Goal: Information Seeking & Learning: Find specific fact

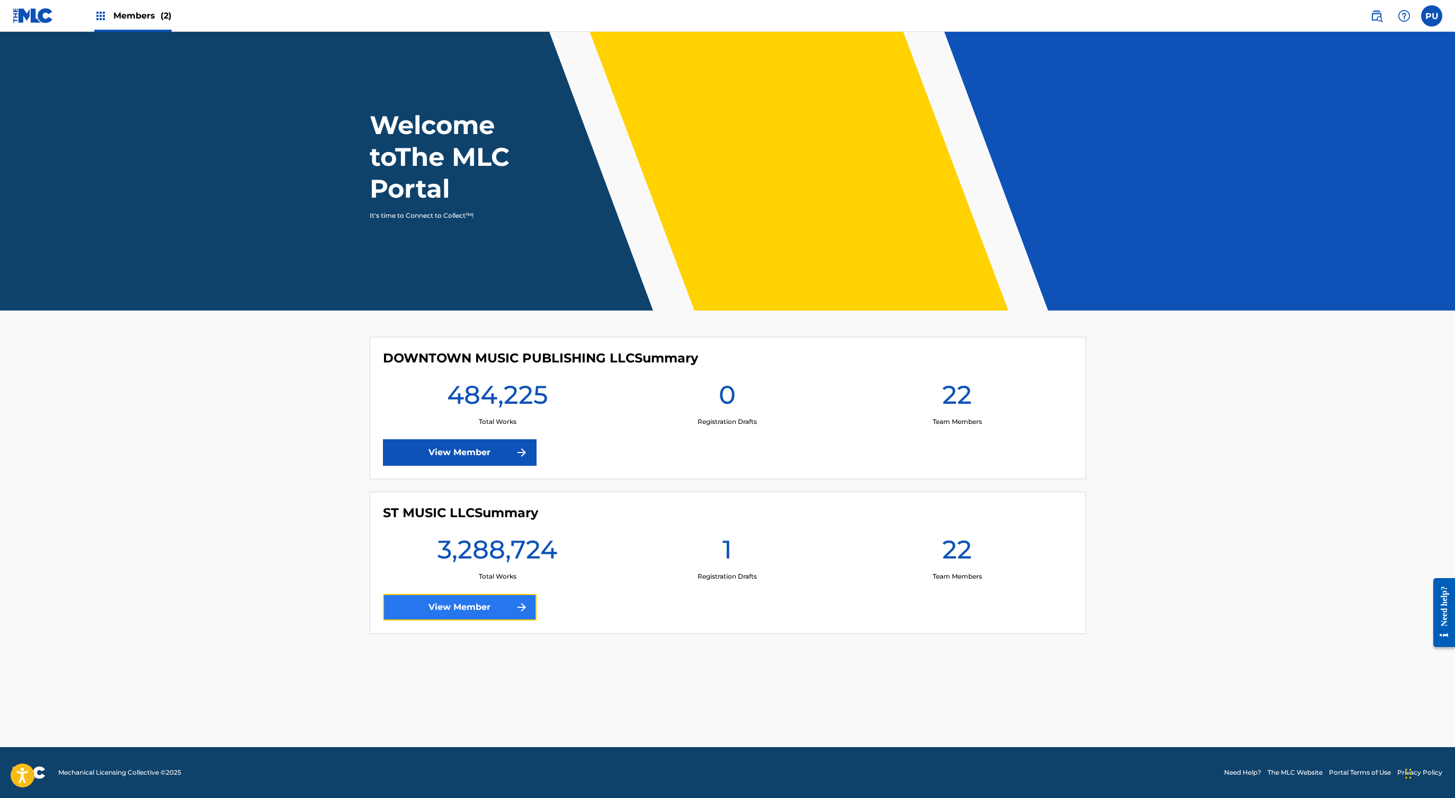
click at [497, 601] on link "View Member" at bounding box center [460, 607] width 154 height 26
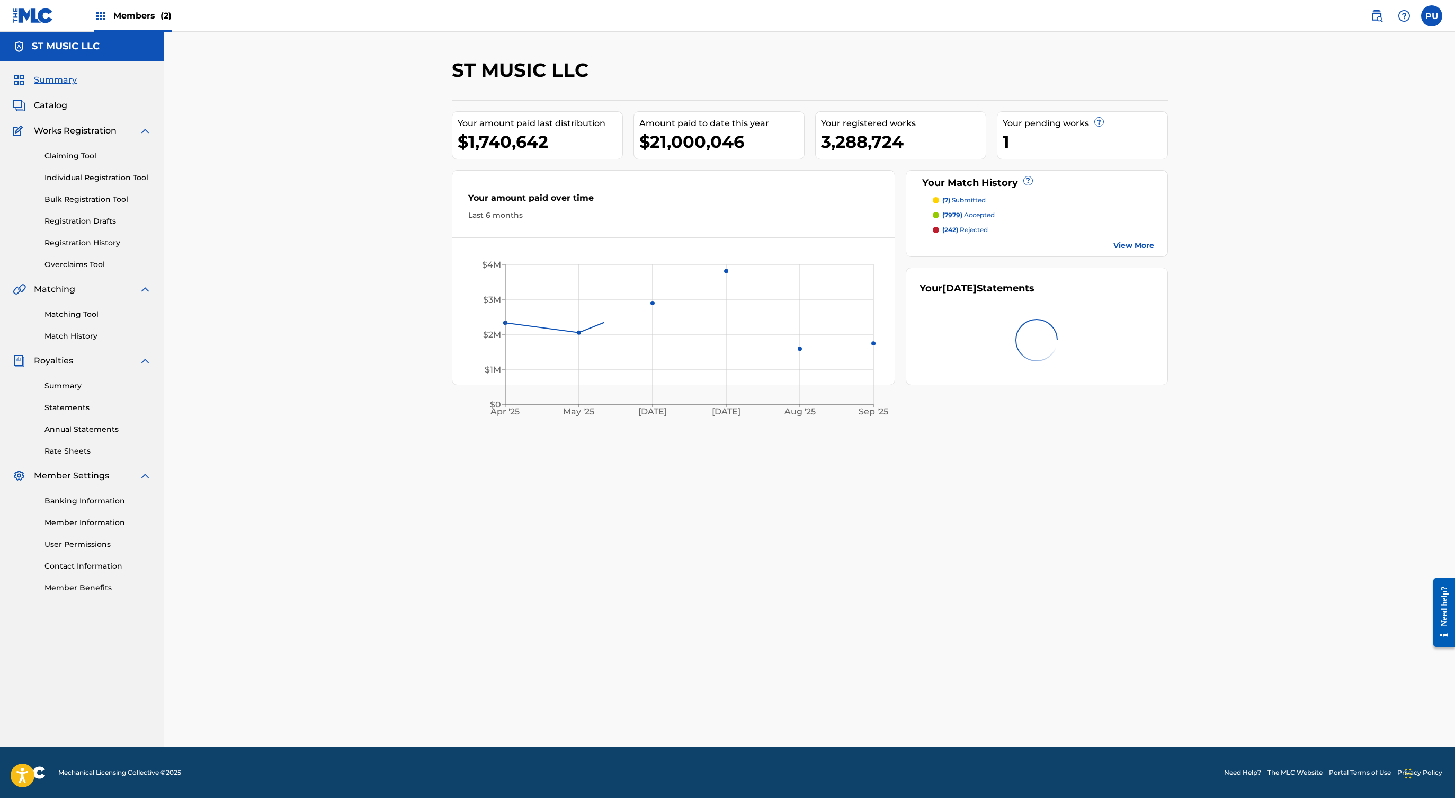
click at [47, 97] on div "Summary Catalog Works Registration Claiming Tool Individual Registration Tool B…" at bounding box center [82, 333] width 164 height 545
click at [48, 108] on span "Catalog" at bounding box center [50, 105] width 33 height 13
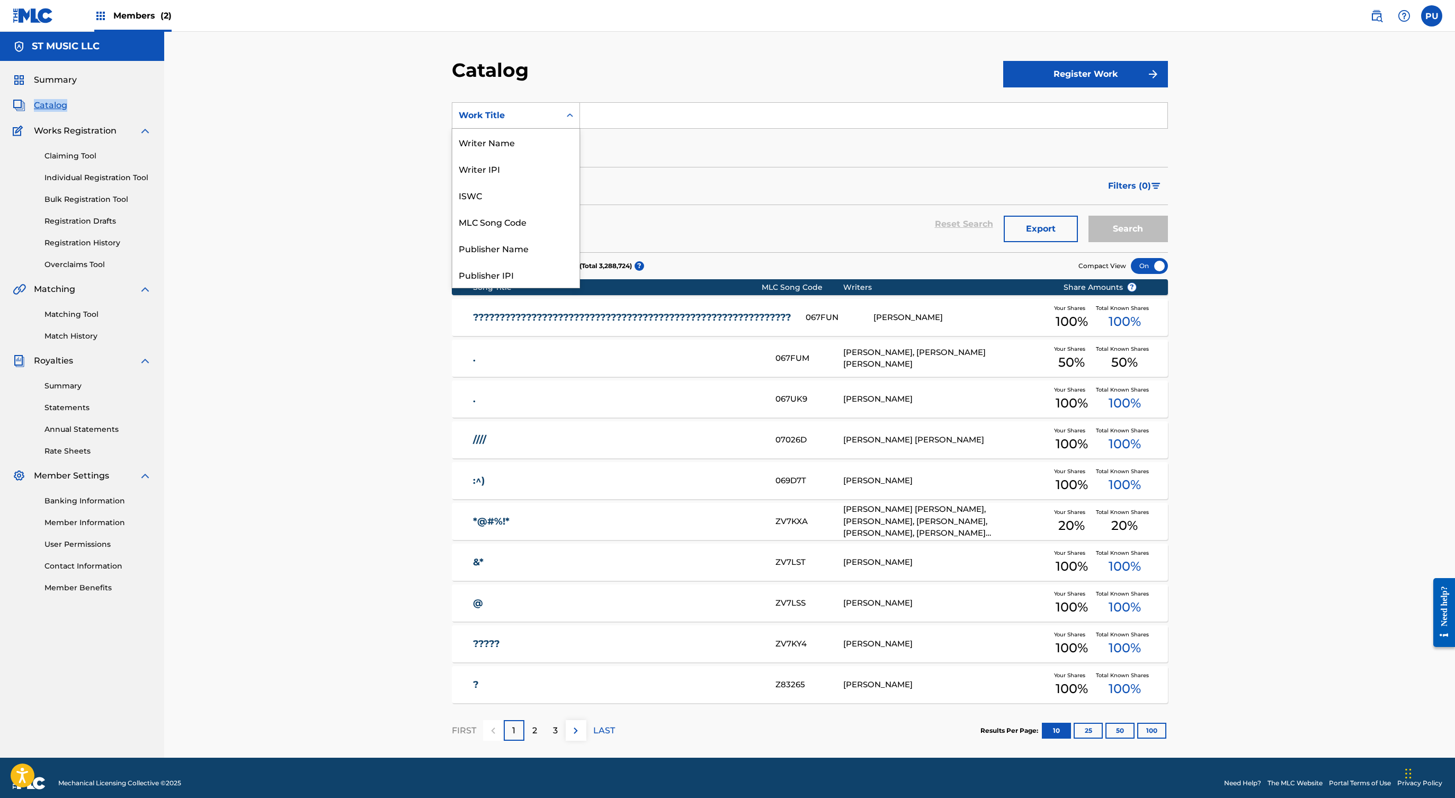
click at [556, 115] on div "Work Title" at bounding box center [506, 115] width 108 height 20
click at [500, 273] on div "Work Title" at bounding box center [515, 274] width 127 height 26
click at [519, 105] on div "Work Title" at bounding box center [506, 115] width 108 height 20
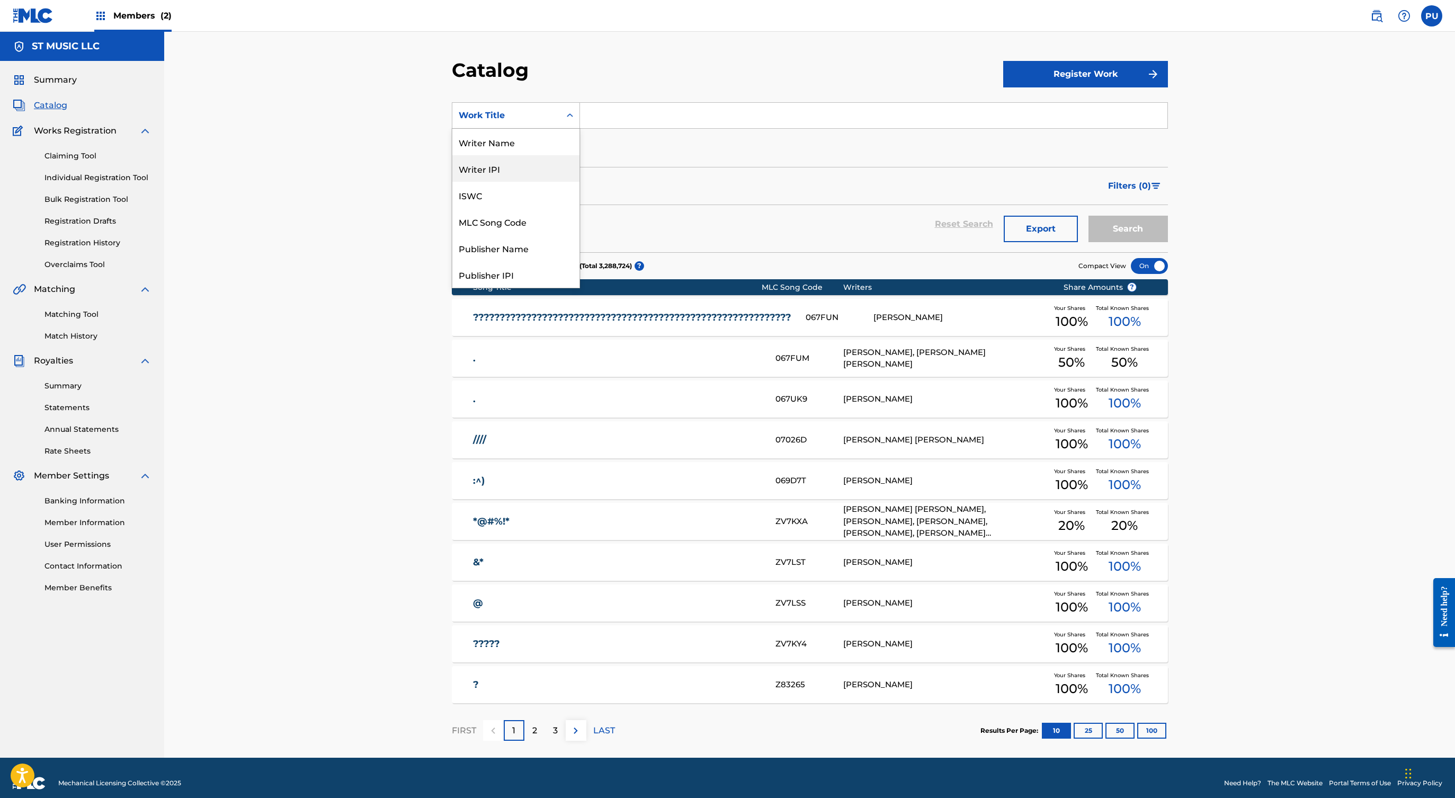
click at [708, 63] on div "Catalog" at bounding box center [728, 73] width 552 height 31
click at [562, 118] on div "Search Form" at bounding box center [570, 115] width 19 height 19
click at [519, 170] on div "Member Work Identifier" at bounding box center [515, 168] width 127 height 26
click at [635, 104] on input "Search Form" at bounding box center [874, 115] width 588 height 25
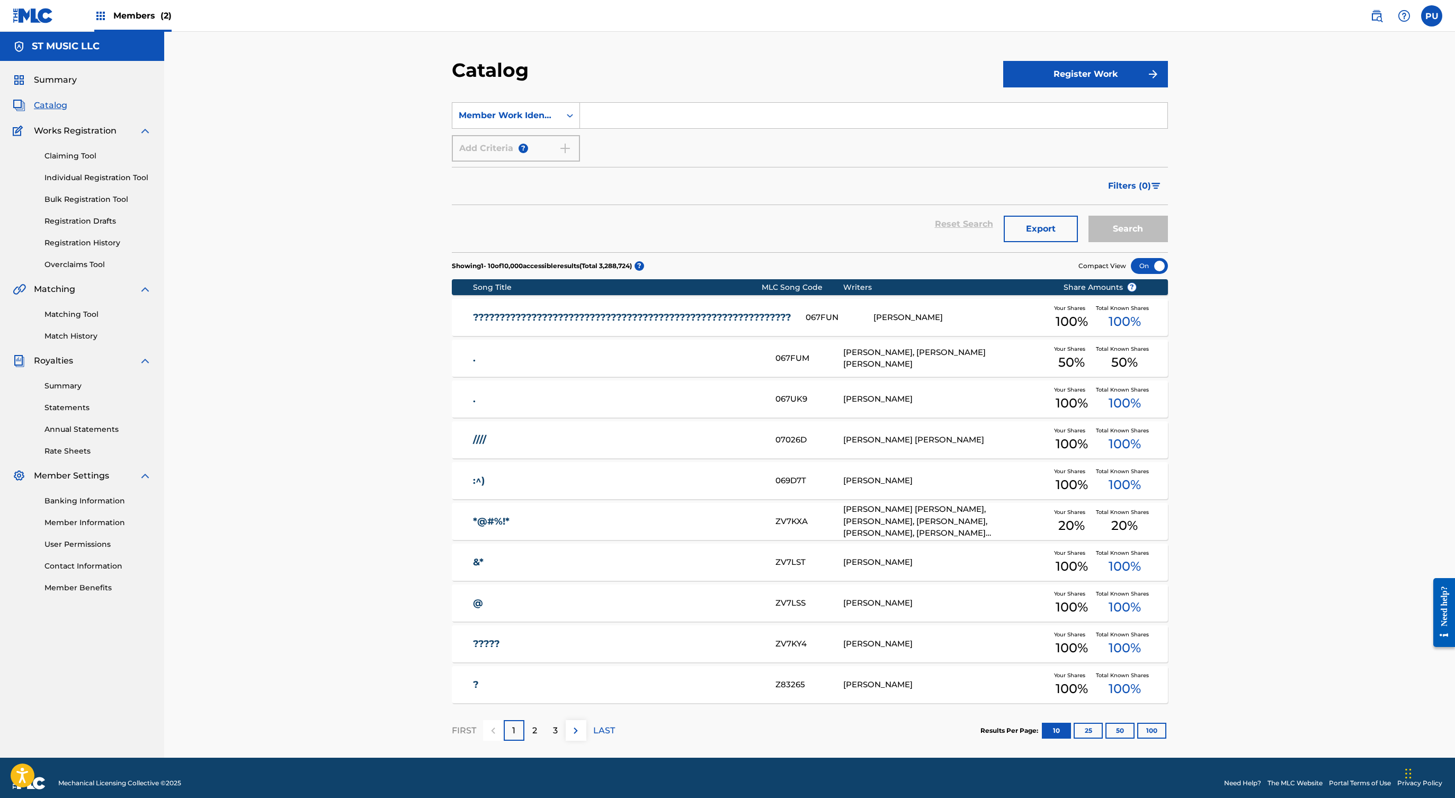
paste input "YD8HW3"
type input "YD8HW3"
click at [1089, 216] on button "Search" at bounding box center [1128, 229] width 79 height 26
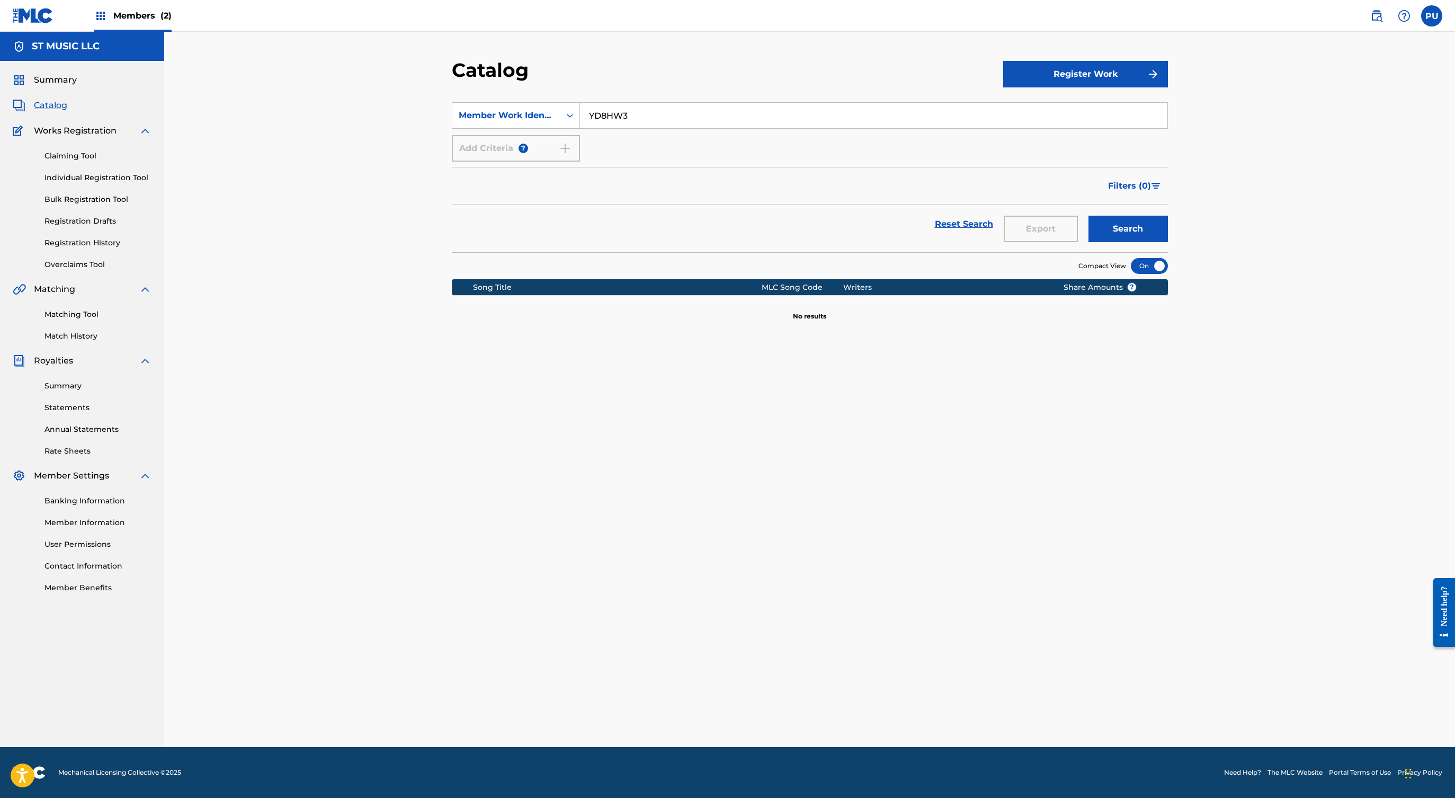
click at [33, 16] on img at bounding box center [33, 15] width 41 height 15
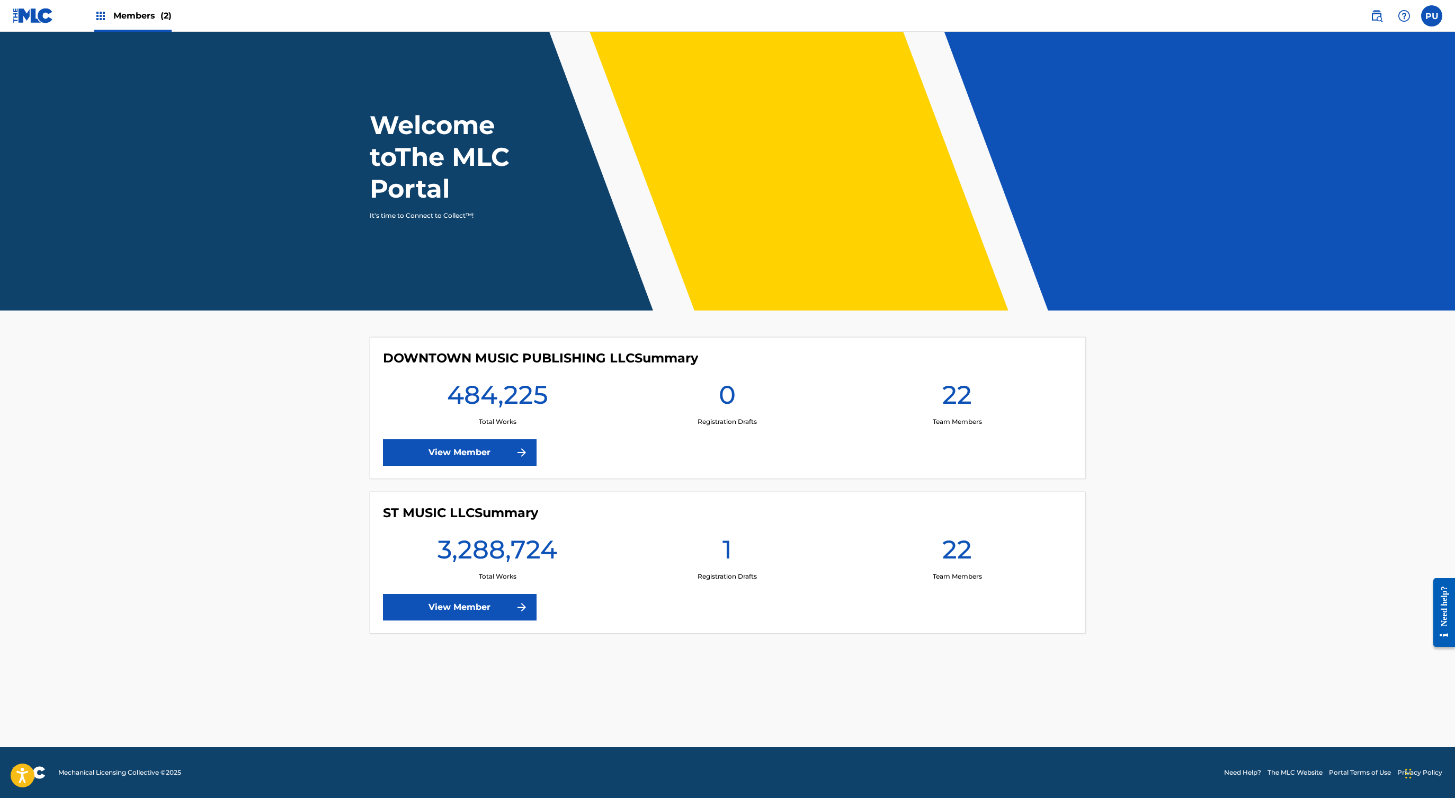
click at [37, 23] on img at bounding box center [33, 15] width 41 height 15
click at [1421, 15] on label at bounding box center [1431, 15] width 21 height 21
click at [1432, 16] on input "PU Portal User publishing@songtrust.com Notification Preferences Profile Log out" at bounding box center [1432, 16] width 0 height 0
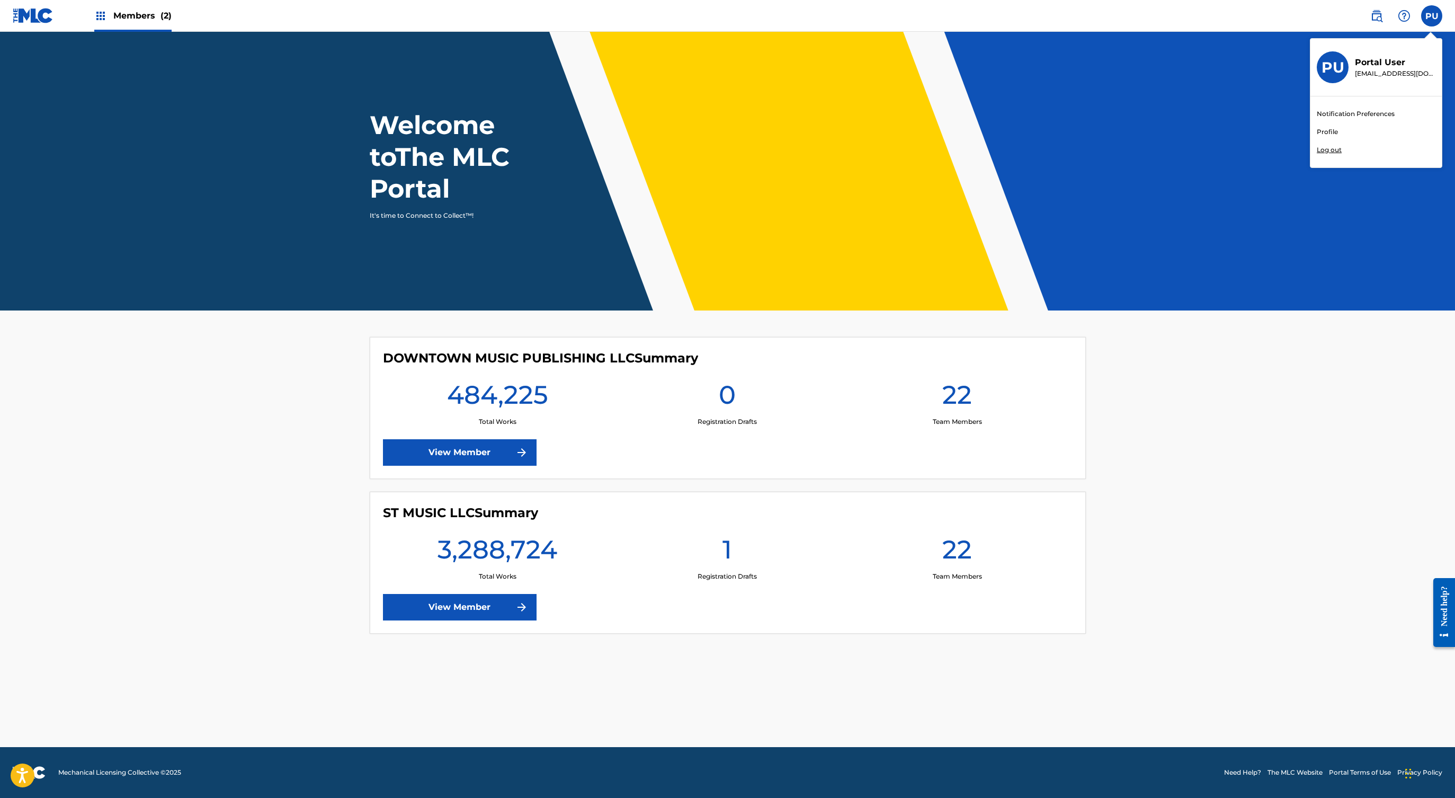
click at [1337, 149] on p "Log out" at bounding box center [1329, 150] width 25 height 10
click at [1432, 16] on input "PU Portal User publishing@songtrust.com Notification Preferences Profile Log out" at bounding box center [1432, 16] width 0 height 0
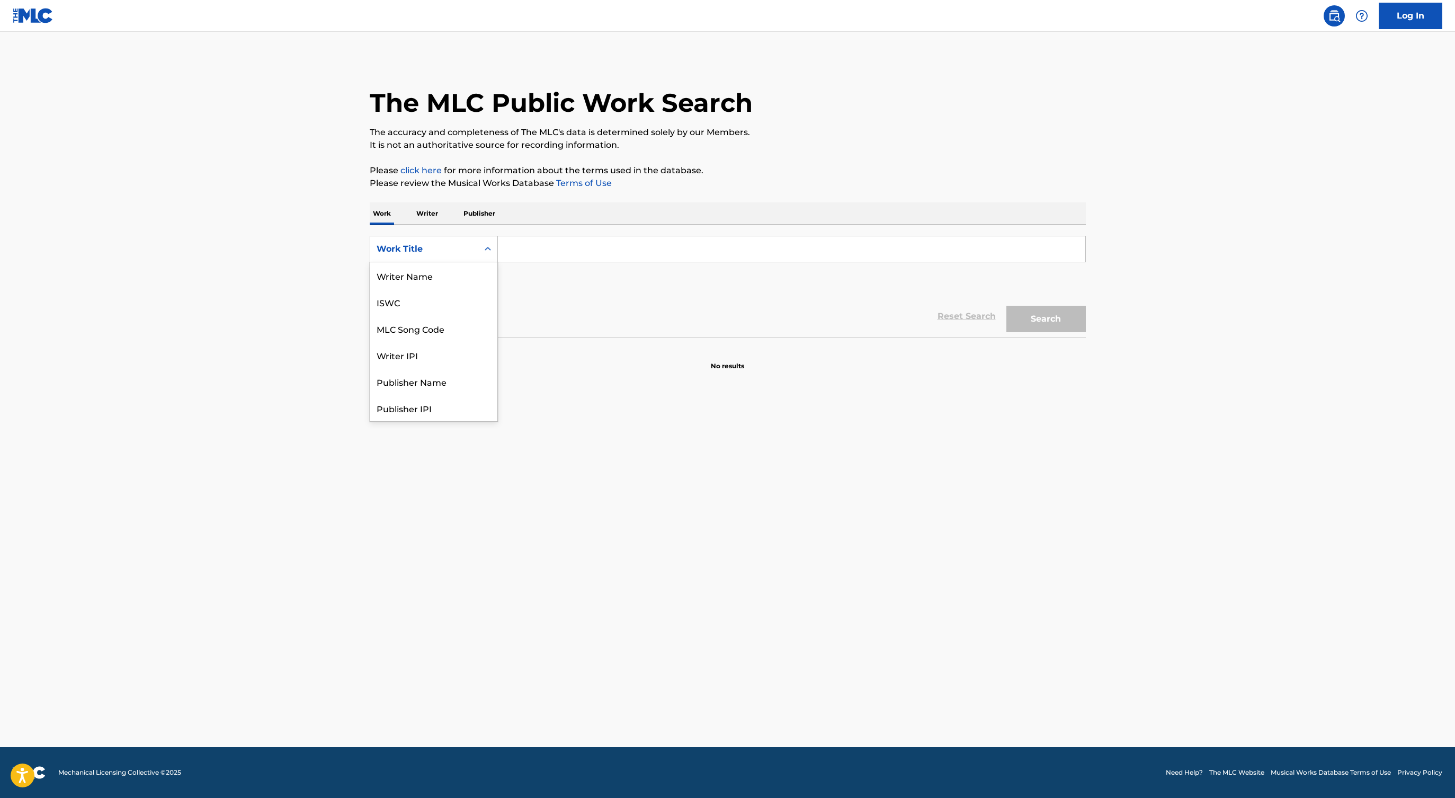
click at [462, 241] on div "Work Title" at bounding box center [424, 249] width 108 height 20
click at [428, 277] on div "MLC Song Code" at bounding box center [433, 275] width 127 height 26
click at [594, 265] on div "SearchWithCriteria398d8ede-0bc8-4c29-afca-ef5967828c0e MLC Song Code Add Criter…" at bounding box center [728, 265] width 716 height 59
click at [618, 252] on input "Search Form" at bounding box center [792, 248] width 588 height 25
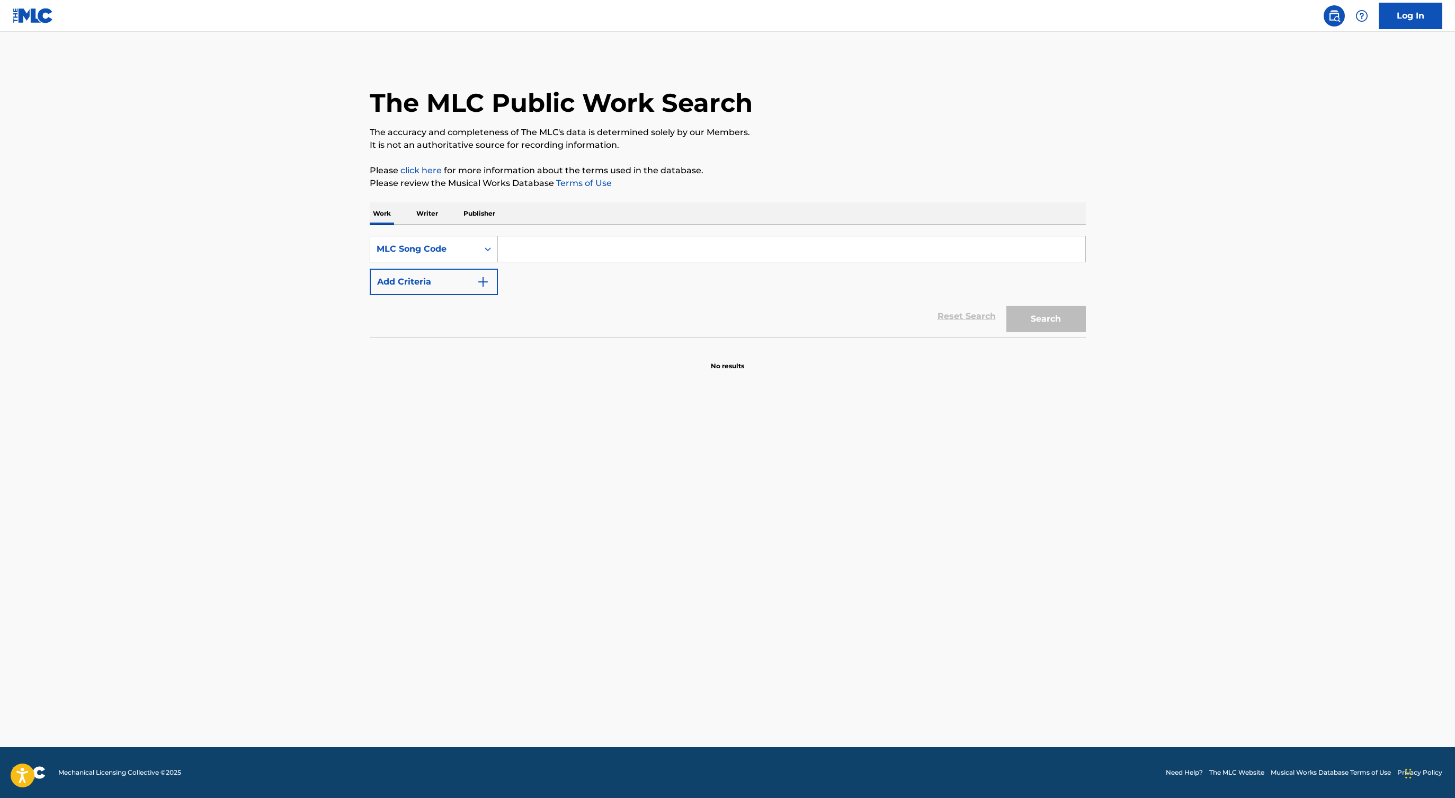
paste input "YD8HW3"
click at [1007, 306] on button "Search" at bounding box center [1046, 319] width 79 height 26
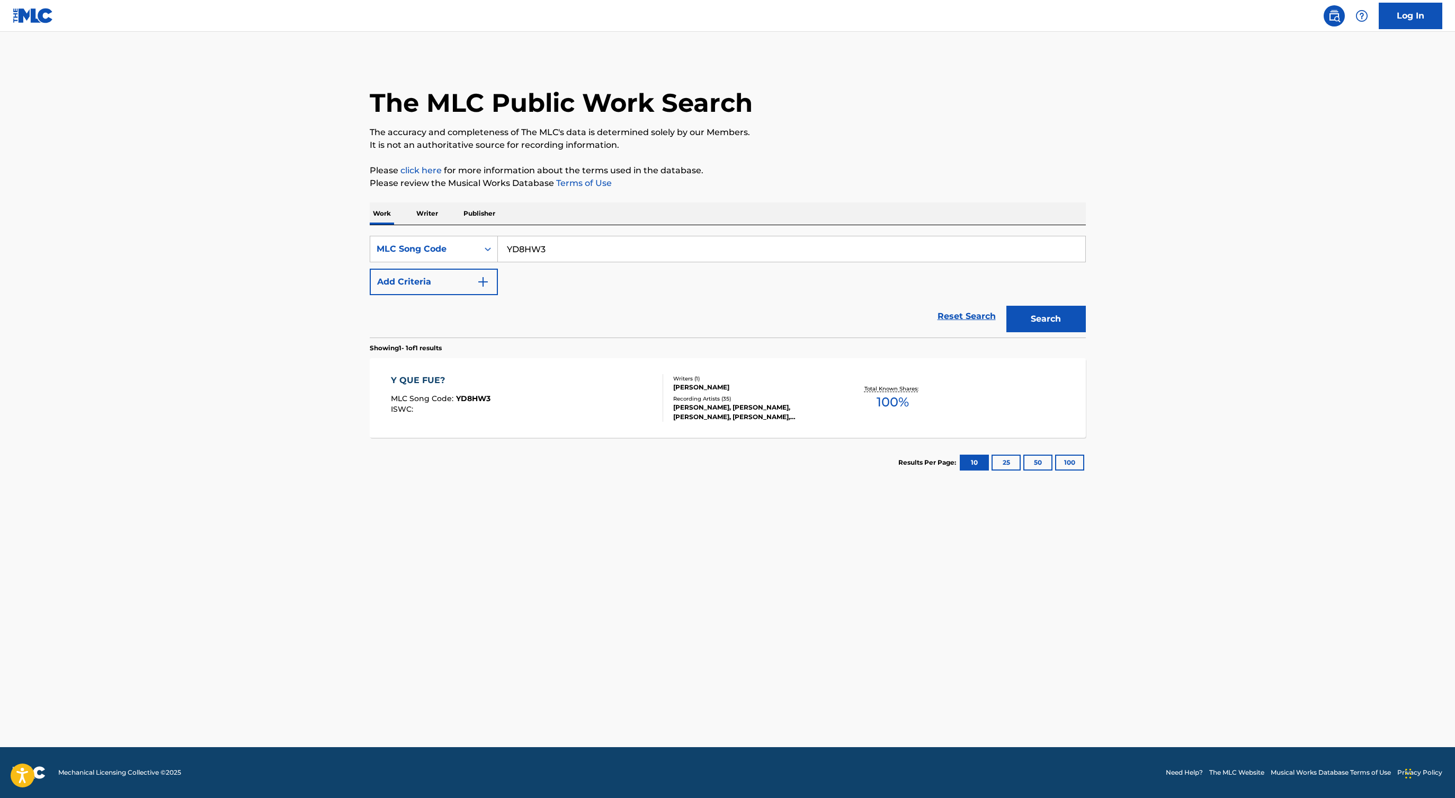
type input "YD8HW3v"
click at [523, 407] on div "Y QUE FUE? MLC Song Code : YD8HW3 ISWC :" at bounding box center [527, 398] width 272 height 48
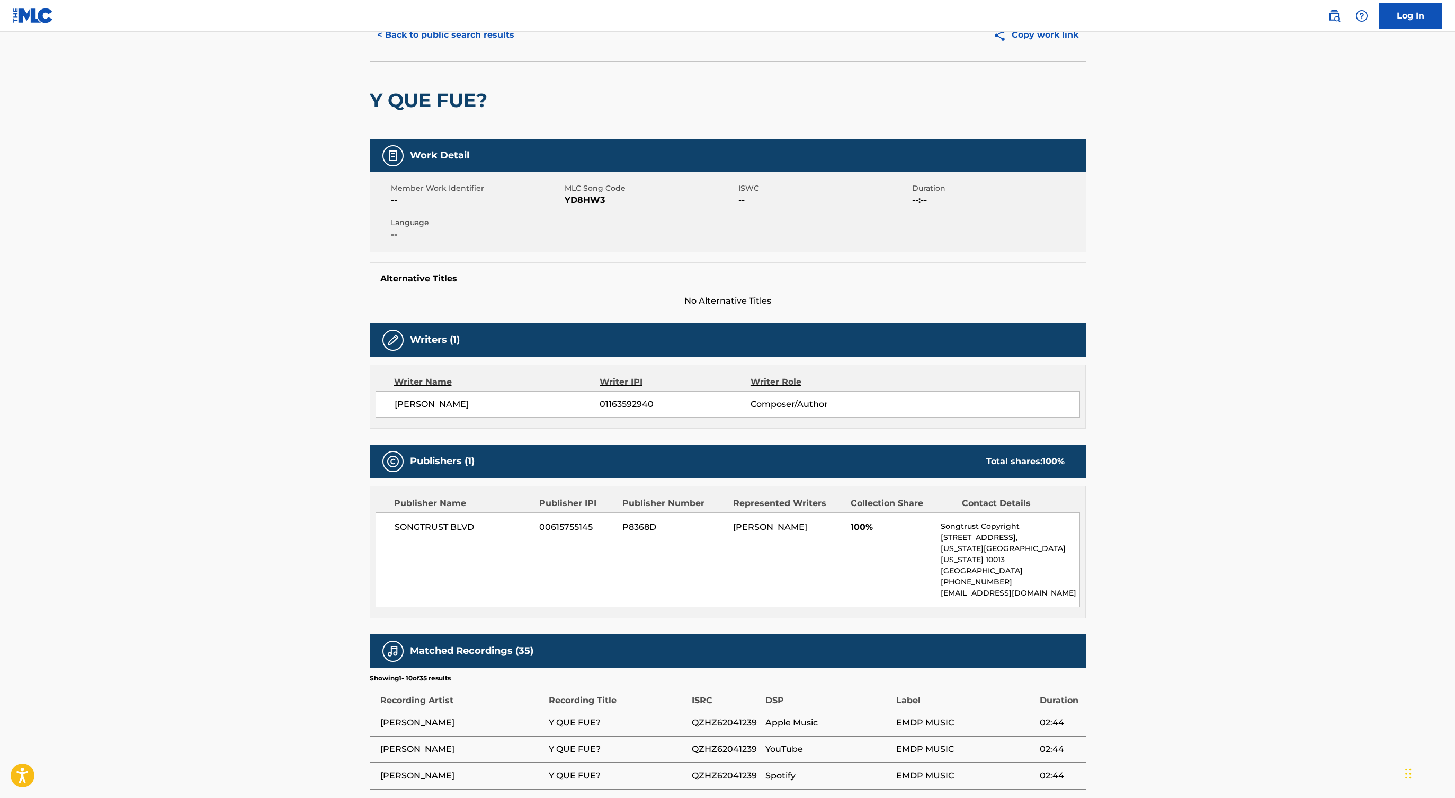
scroll to position [58, 0]
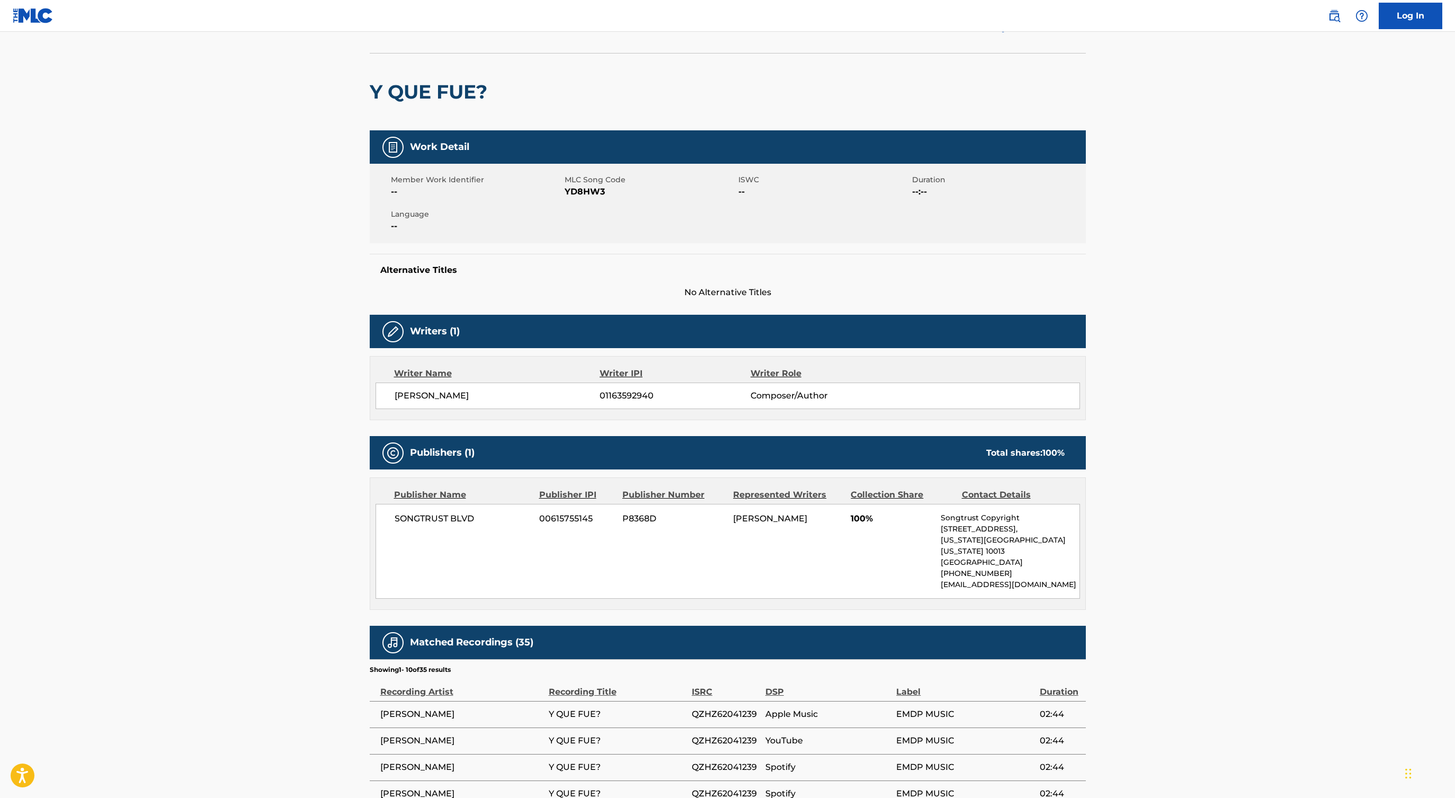
click at [760, 518] on span "[PERSON_NAME]" at bounding box center [770, 518] width 74 height 10
copy span "[PERSON_NAME]"
copy div "SONGTRUST BLVD 00615755145 P8368D [PERSON_NAME] 100%"
drag, startPoint x: 388, startPoint y: 511, endPoint x: 877, endPoint y: 527, distance: 489.2
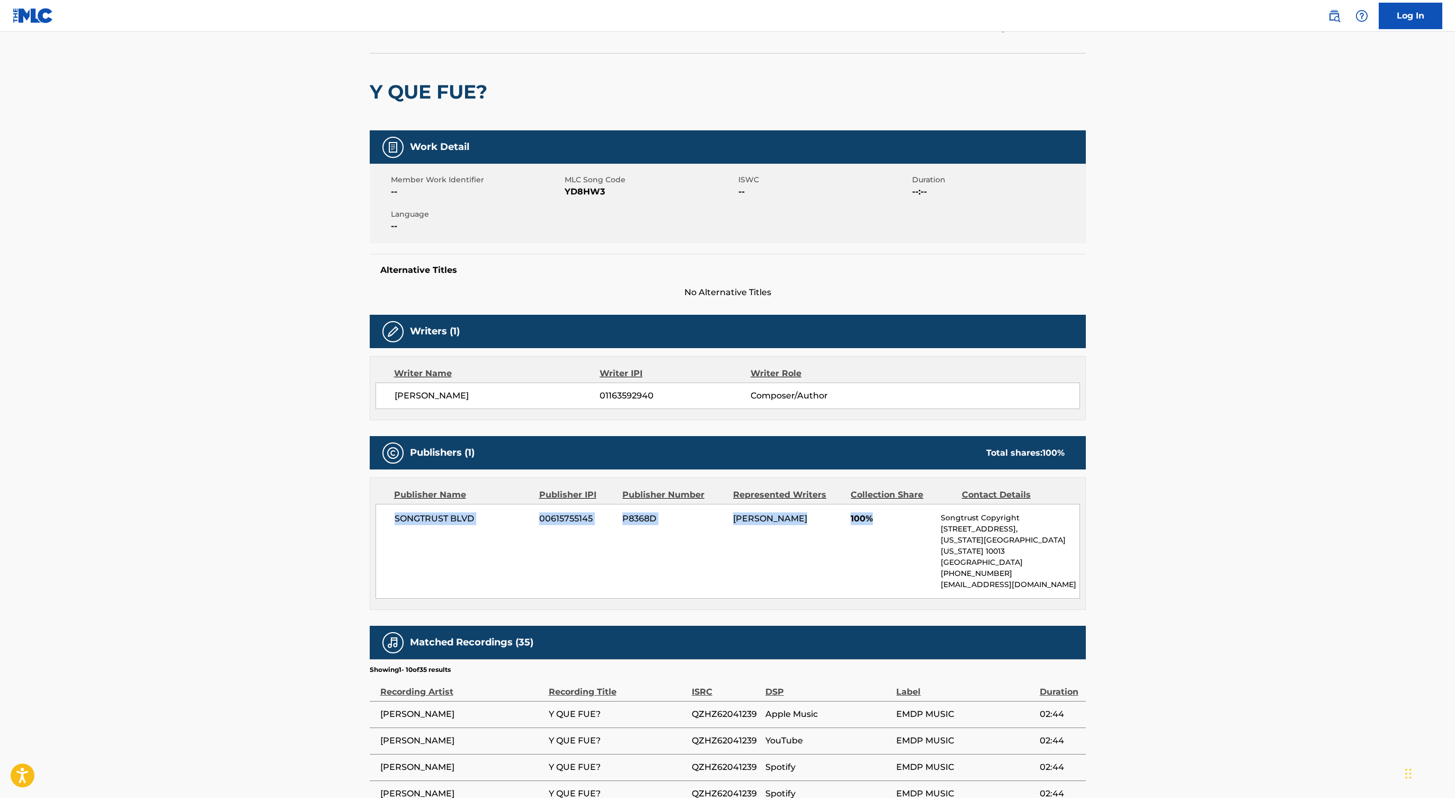
click at [877, 527] on div "SONGTRUST BLVD 00615755145 P8368D [PERSON_NAME] 100% Songtrust Copyright [STREE…" at bounding box center [728, 551] width 705 height 95
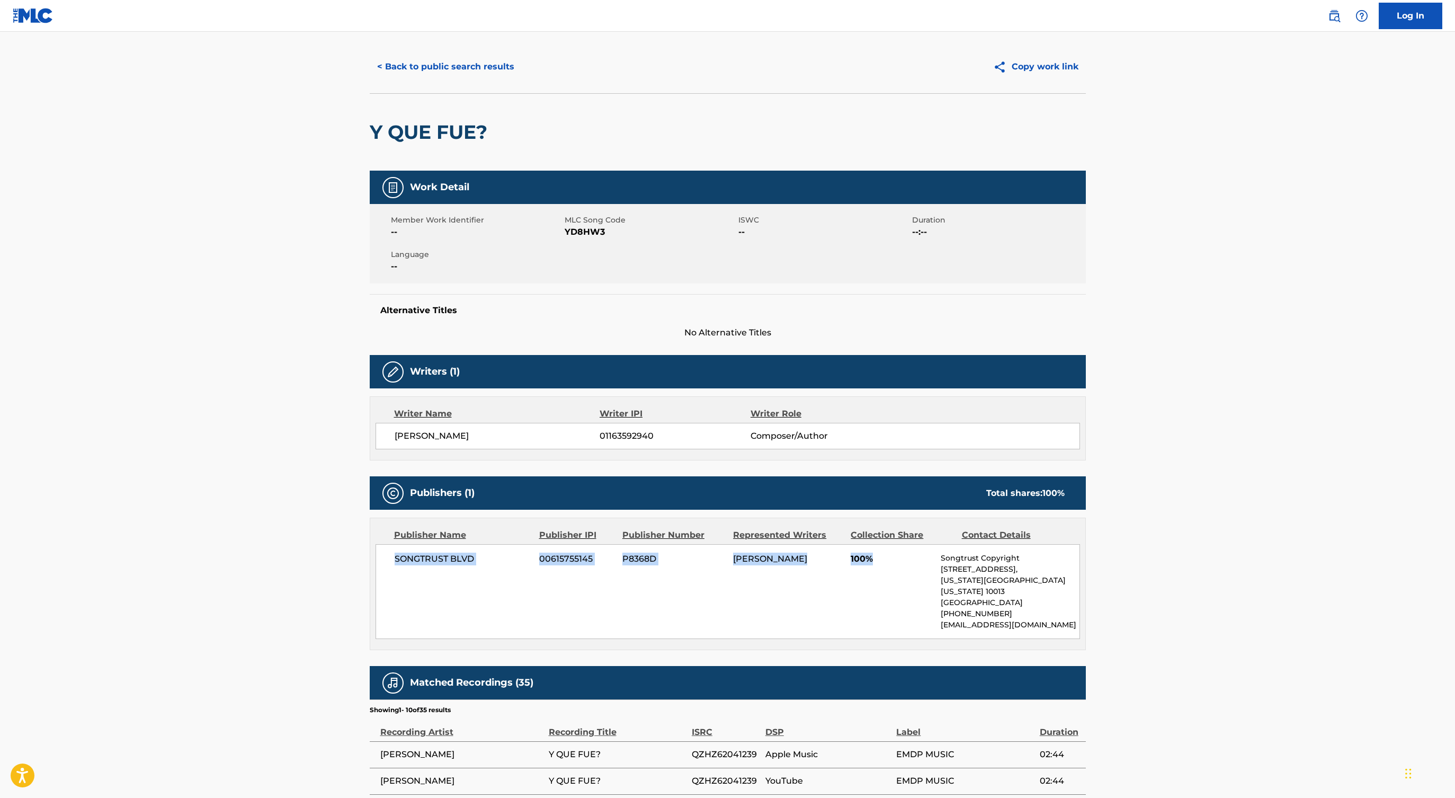
scroll to position [0, 0]
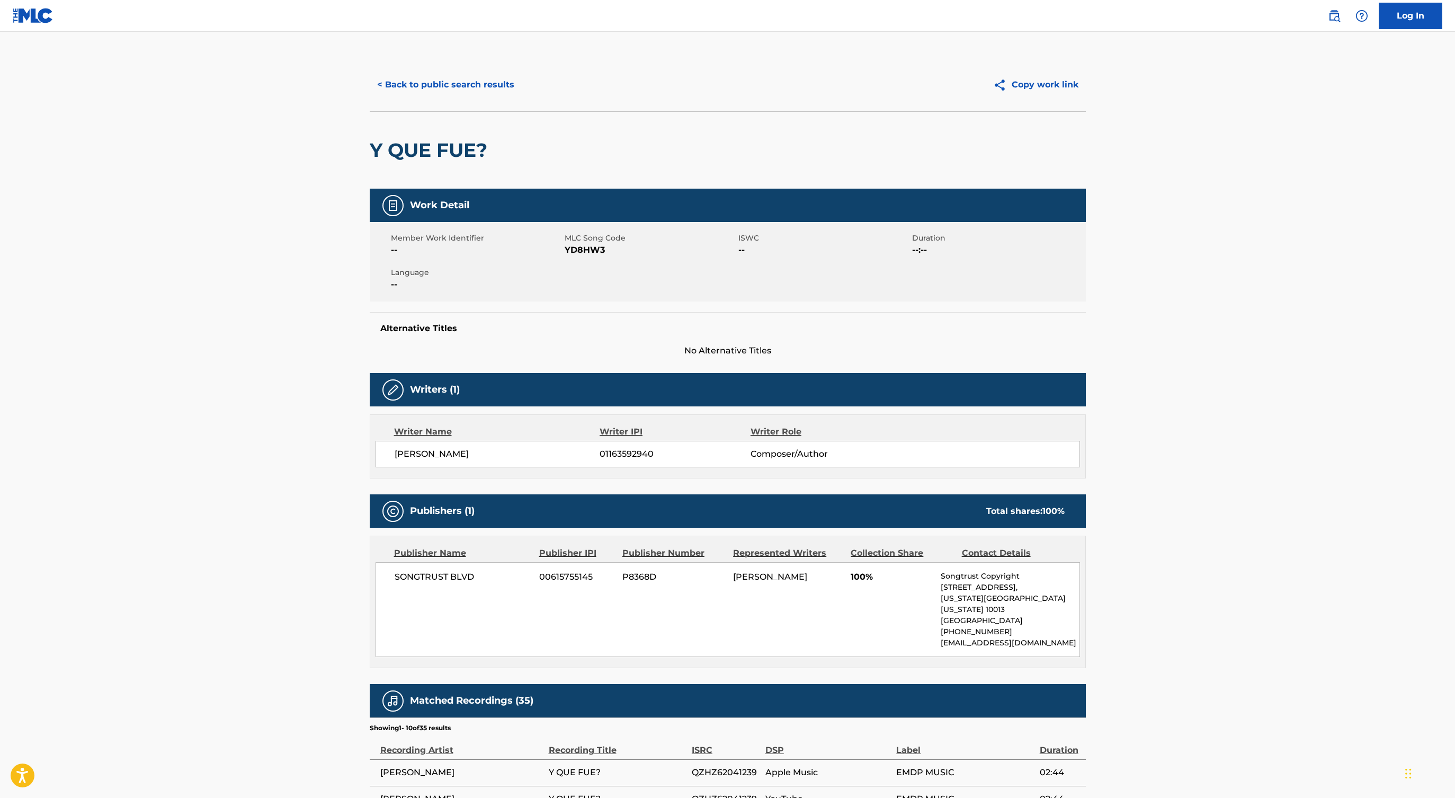
click at [426, 65] on div "< Back to public search results Copy work link" at bounding box center [728, 84] width 716 height 53
click at [409, 79] on button "< Back to public search results" at bounding box center [446, 85] width 152 height 26
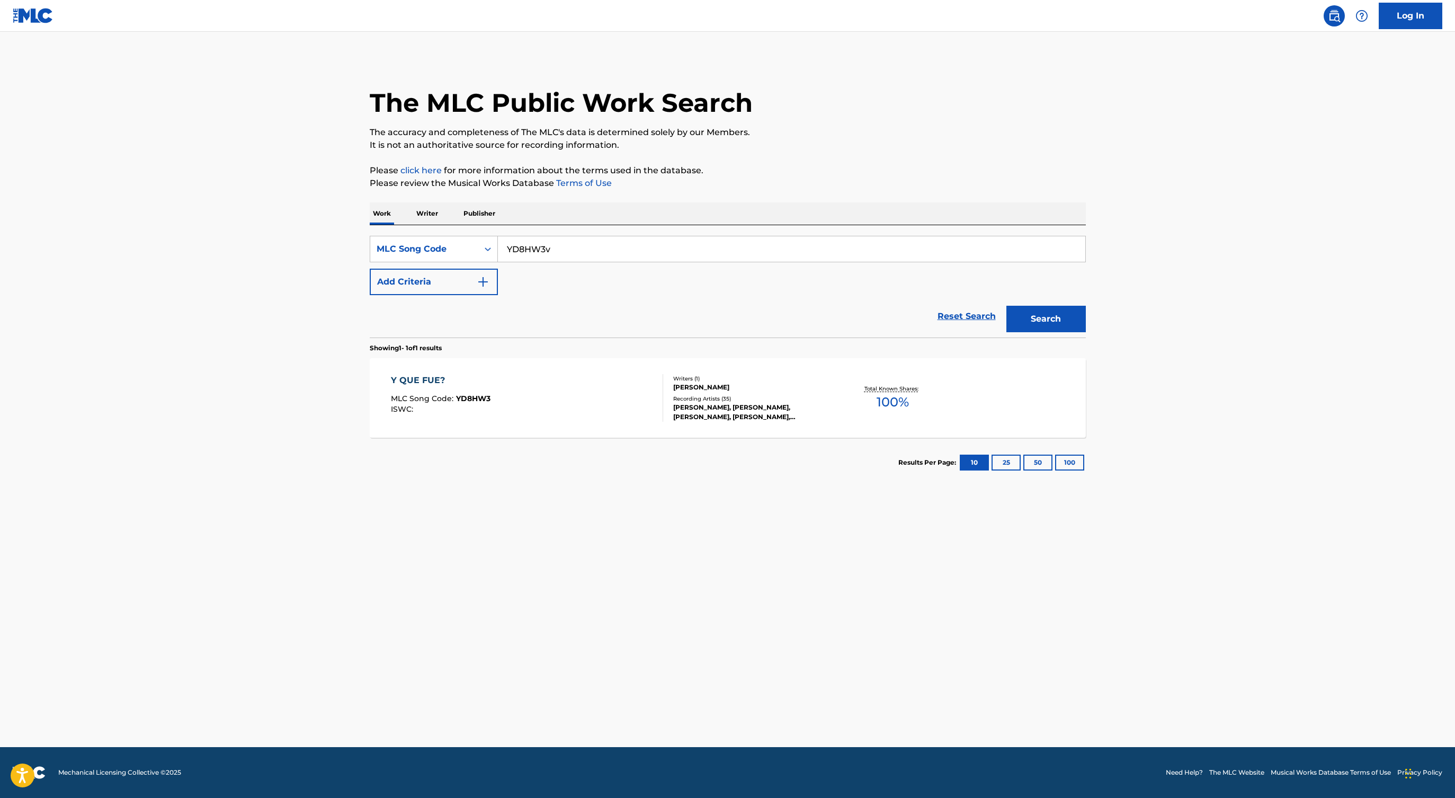
click at [530, 256] on input "YD8HW3v" at bounding box center [792, 248] width 588 height 25
paste input "3C5U"
type input "YD3C5U"
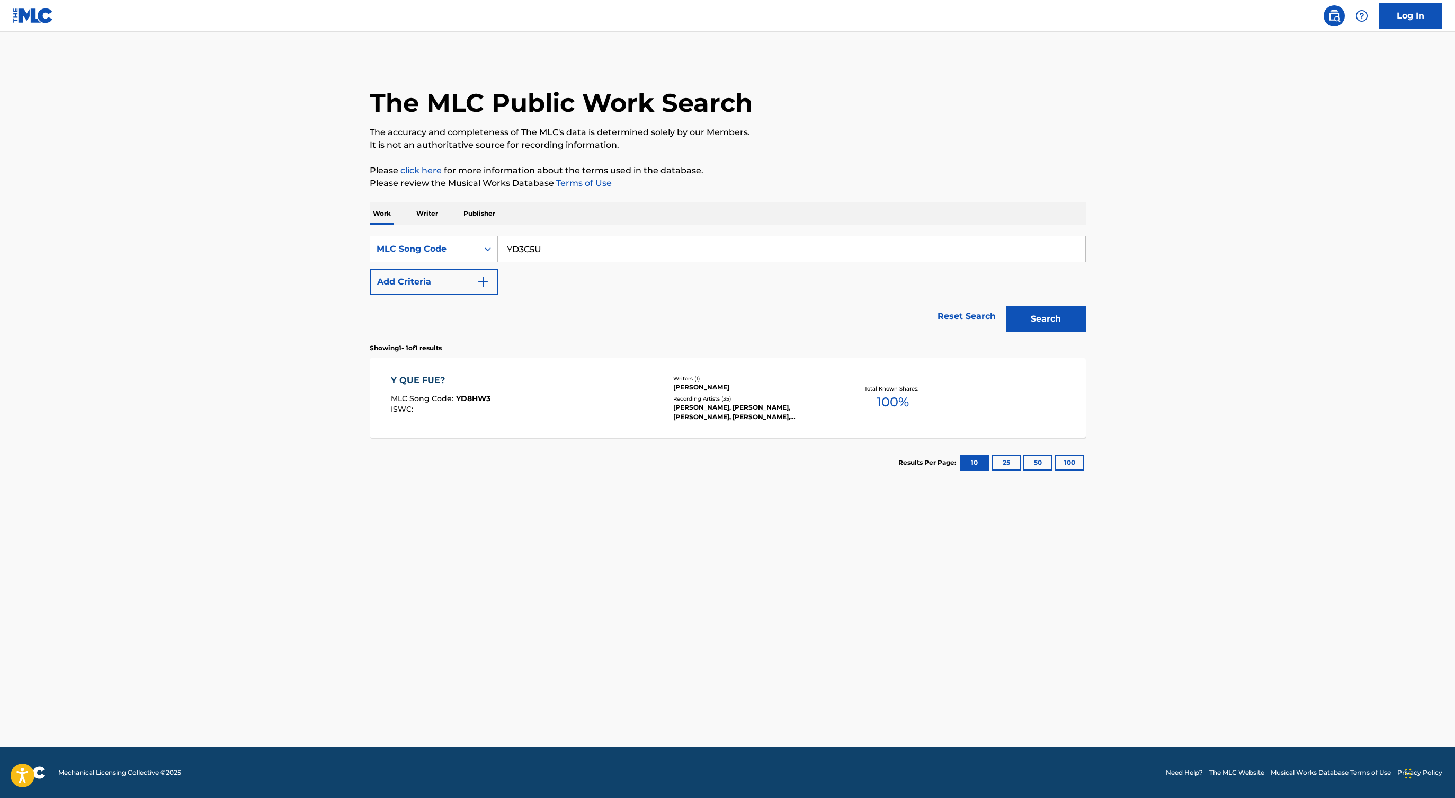
click at [1007, 306] on button "Search" at bounding box center [1046, 319] width 79 height 26
click at [579, 396] on div "Y QUE FUE MLC Song Code : YD3C5U ISWC : T3004944989" at bounding box center [527, 398] width 272 height 48
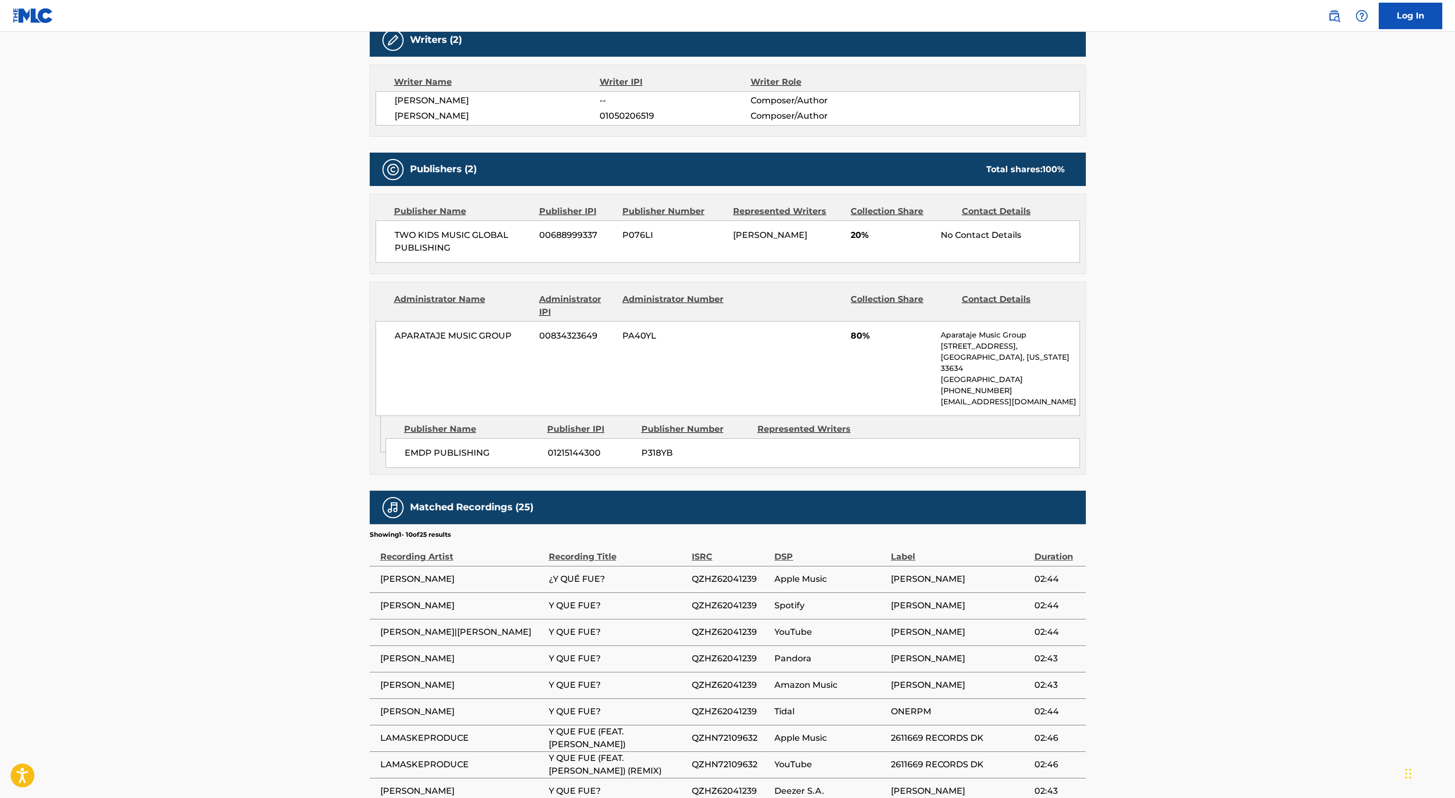
scroll to position [343, 0]
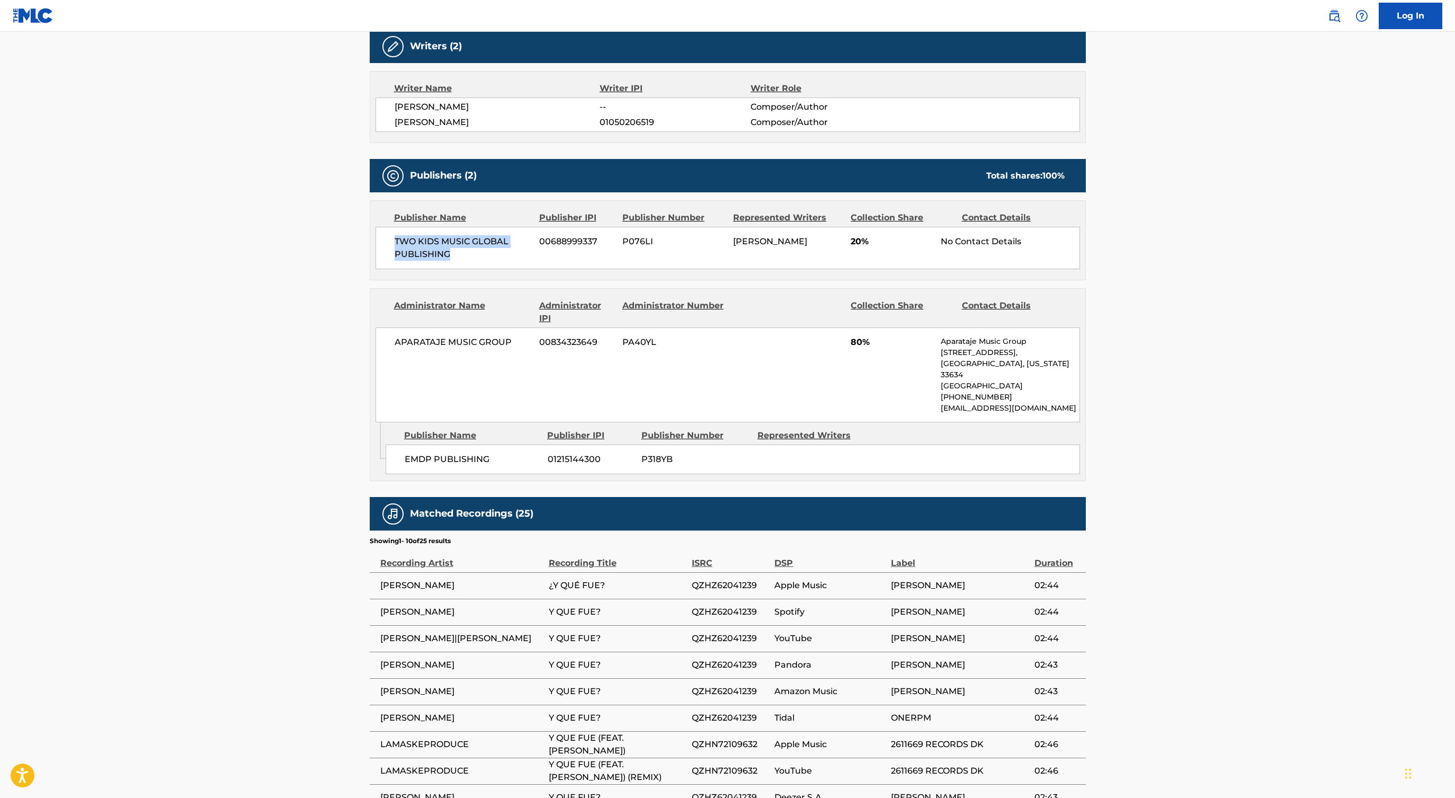
drag, startPoint x: 451, startPoint y: 248, endPoint x: 392, endPoint y: 237, distance: 60.9
click at [392, 237] on div "TWO KIDS MUSIC GLOBAL PUBLISHING 00688999337 P076LI [PERSON_NAME] 20% No Contac…" at bounding box center [728, 248] width 705 height 42
copy span "TWO KIDS MUSIC GLOBAL PUBLISHING"
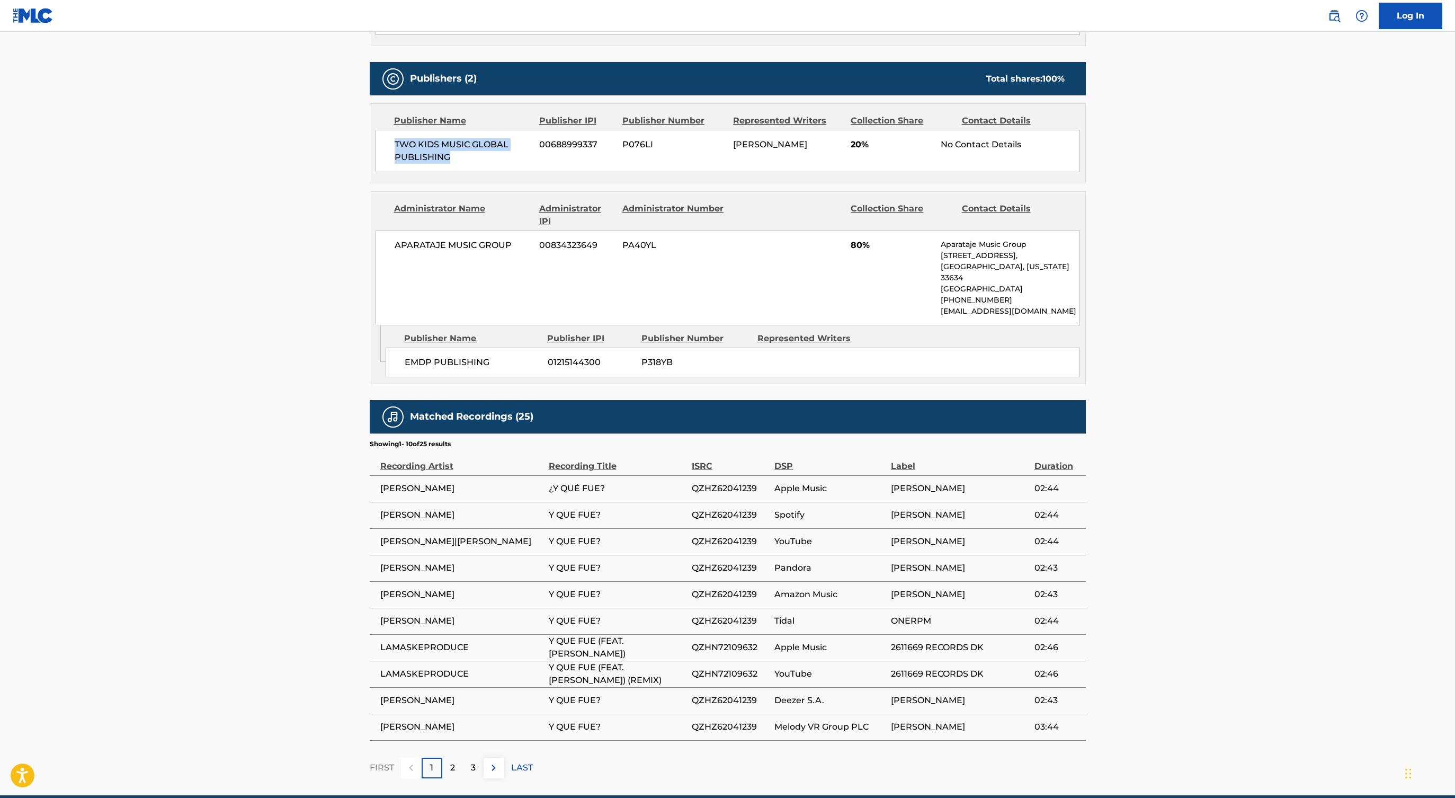
scroll to position [0, 0]
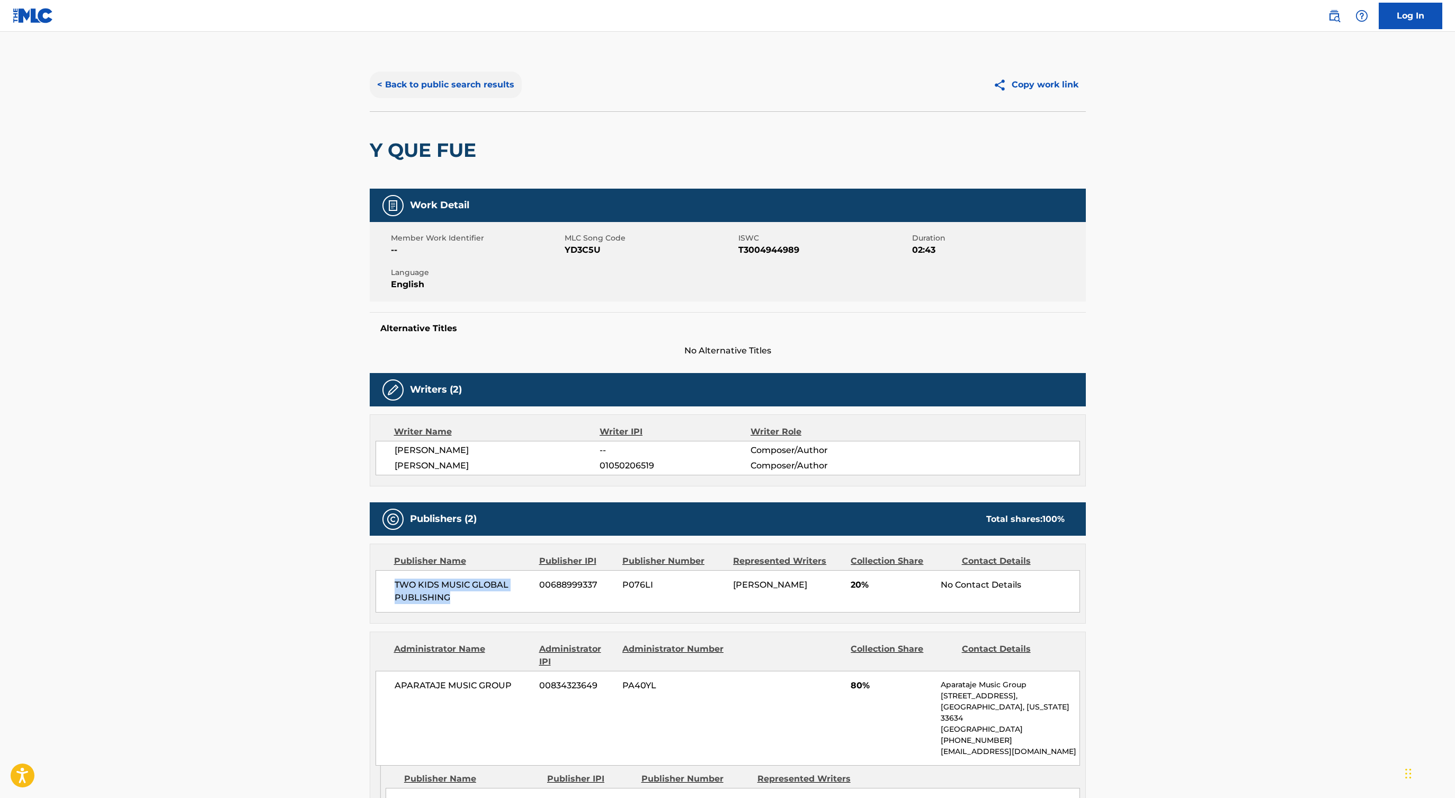
click at [471, 79] on button "< Back to public search results" at bounding box center [446, 85] width 152 height 26
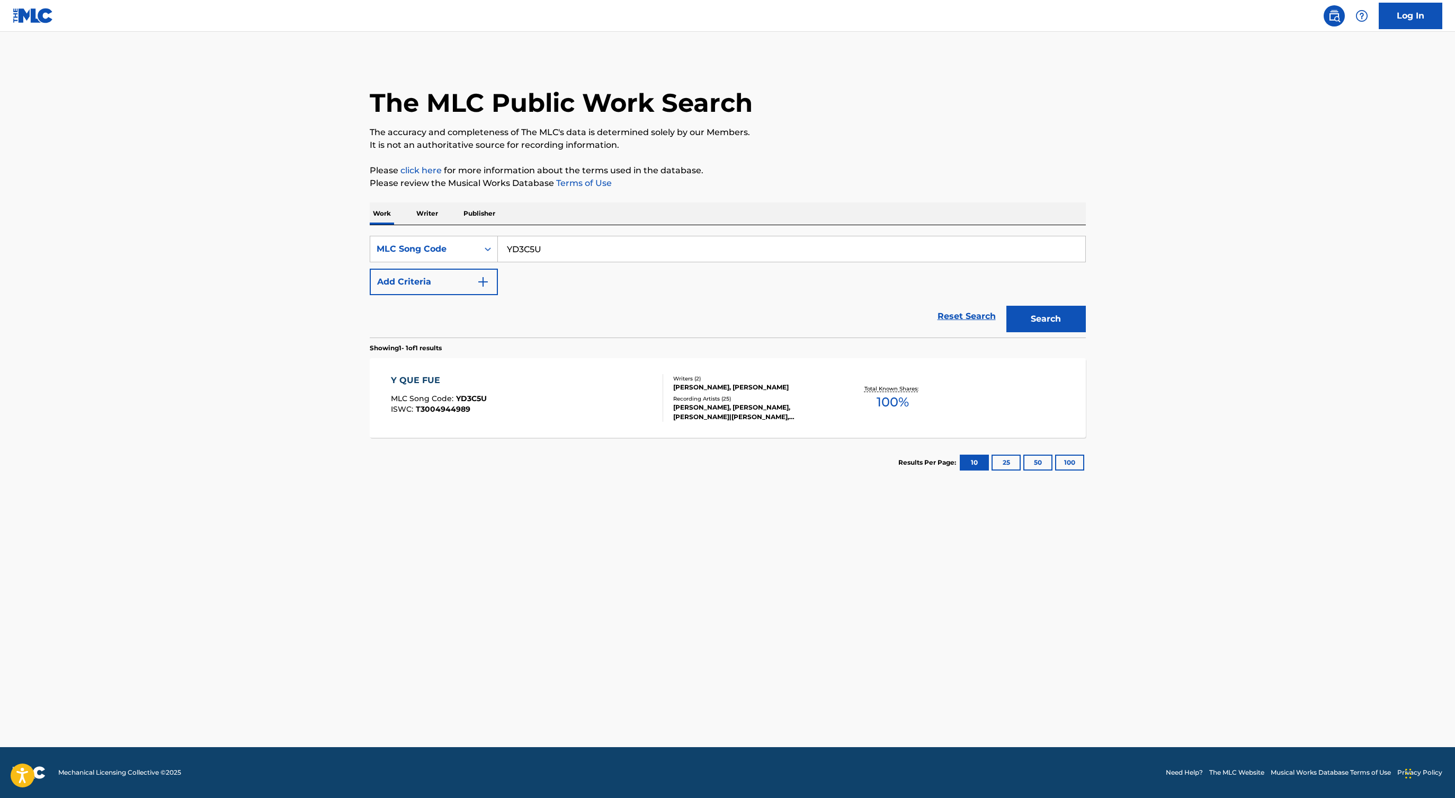
click at [532, 381] on div "Y QUE FUE MLC Song Code : YD3C5U ISWC : T3004944989" at bounding box center [527, 398] width 272 height 48
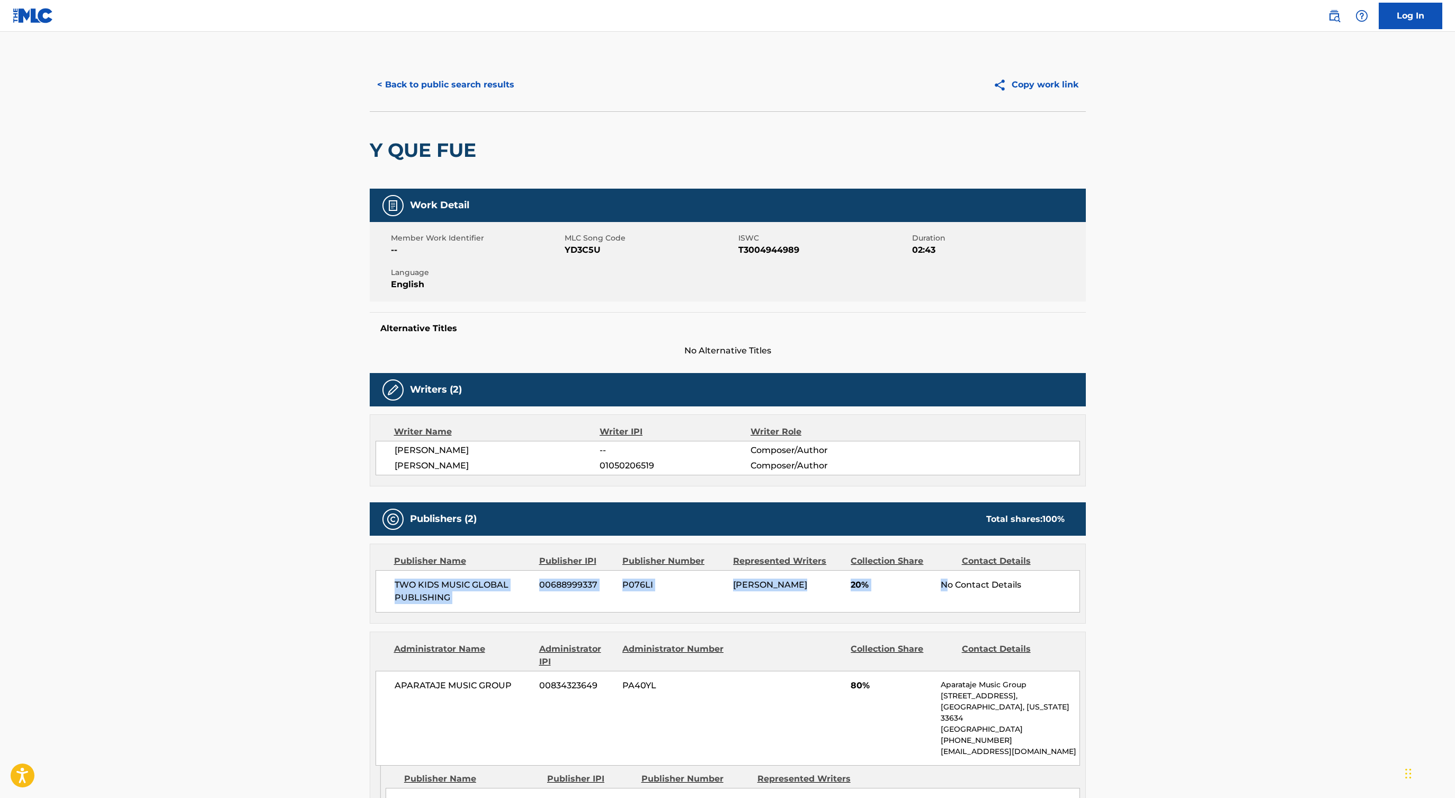
drag, startPoint x: 388, startPoint y: 582, endPoint x: 948, endPoint y: 578, distance: 560.5
click at [948, 579] on div "TWO KIDS MUSIC GLOBAL PUBLISHING 00688999337 P076LI [PERSON_NAME] 20% No Contac…" at bounding box center [728, 591] width 705 height 42
copy div "TWO KIDS MUSIC GLOBAL PUBLISHING 00688999337 P076LI [PERSON_NAME] 20% N"
